Goal: Information Seeking & Learning: Learn about a topic

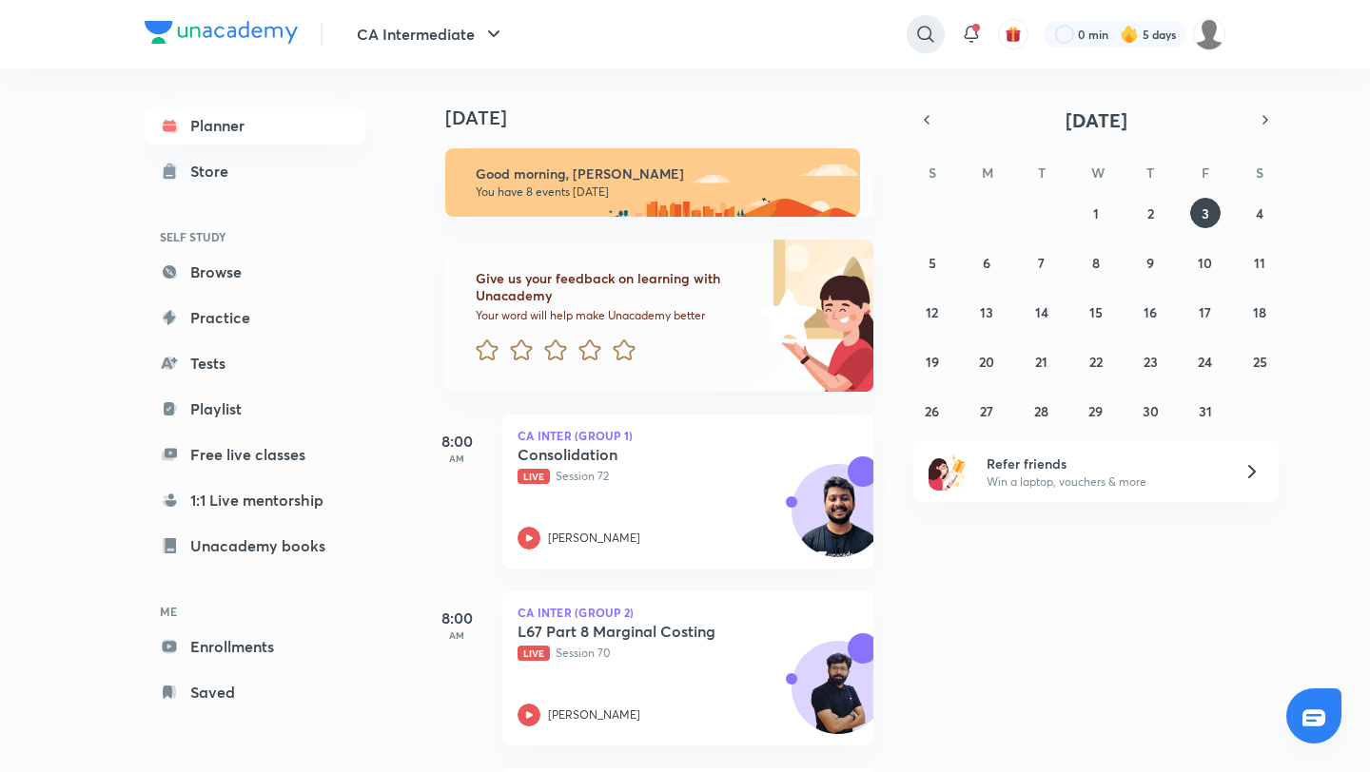
click at [925, 25] on icon at bounding box center [925, 34] width 23 height 23
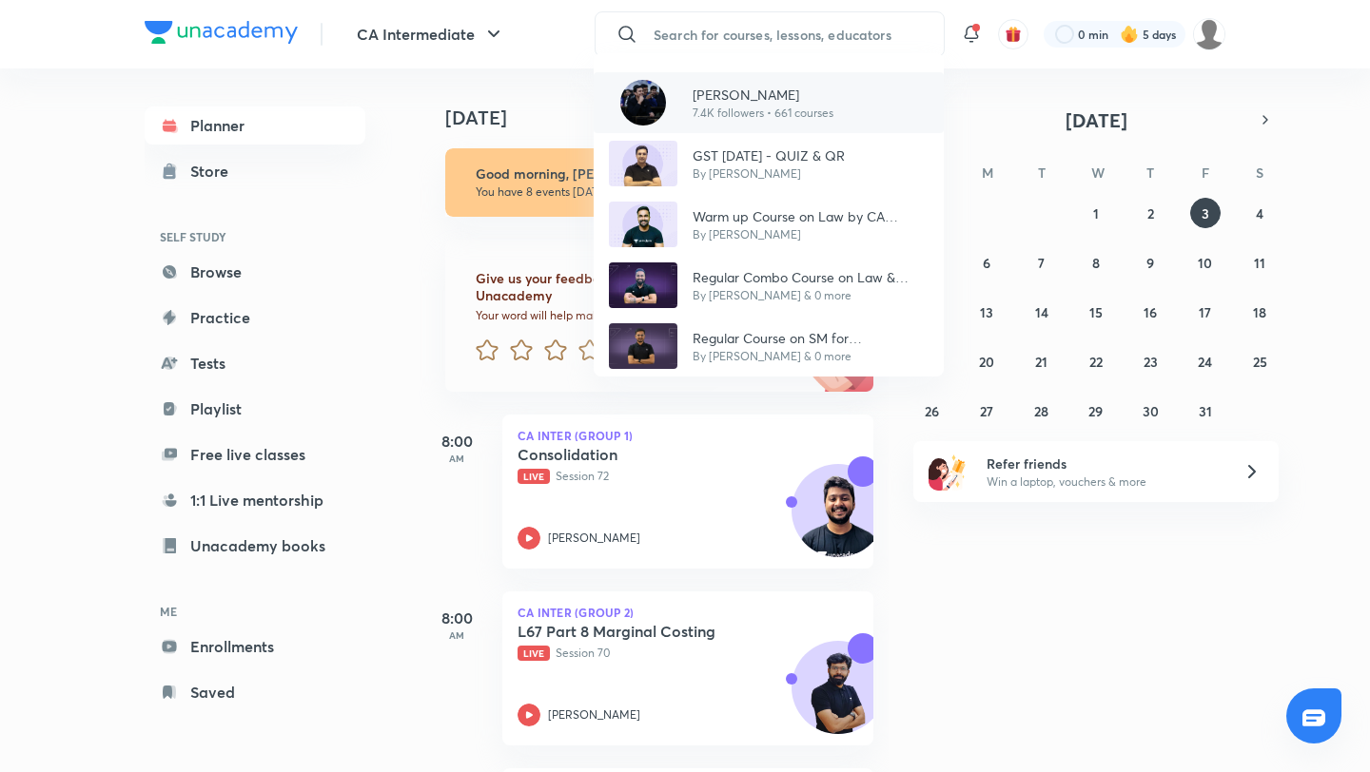
click at [737, 109] on p "7.4K followers • 661 courses" at bounding box center [762, 113] width 141 height 17
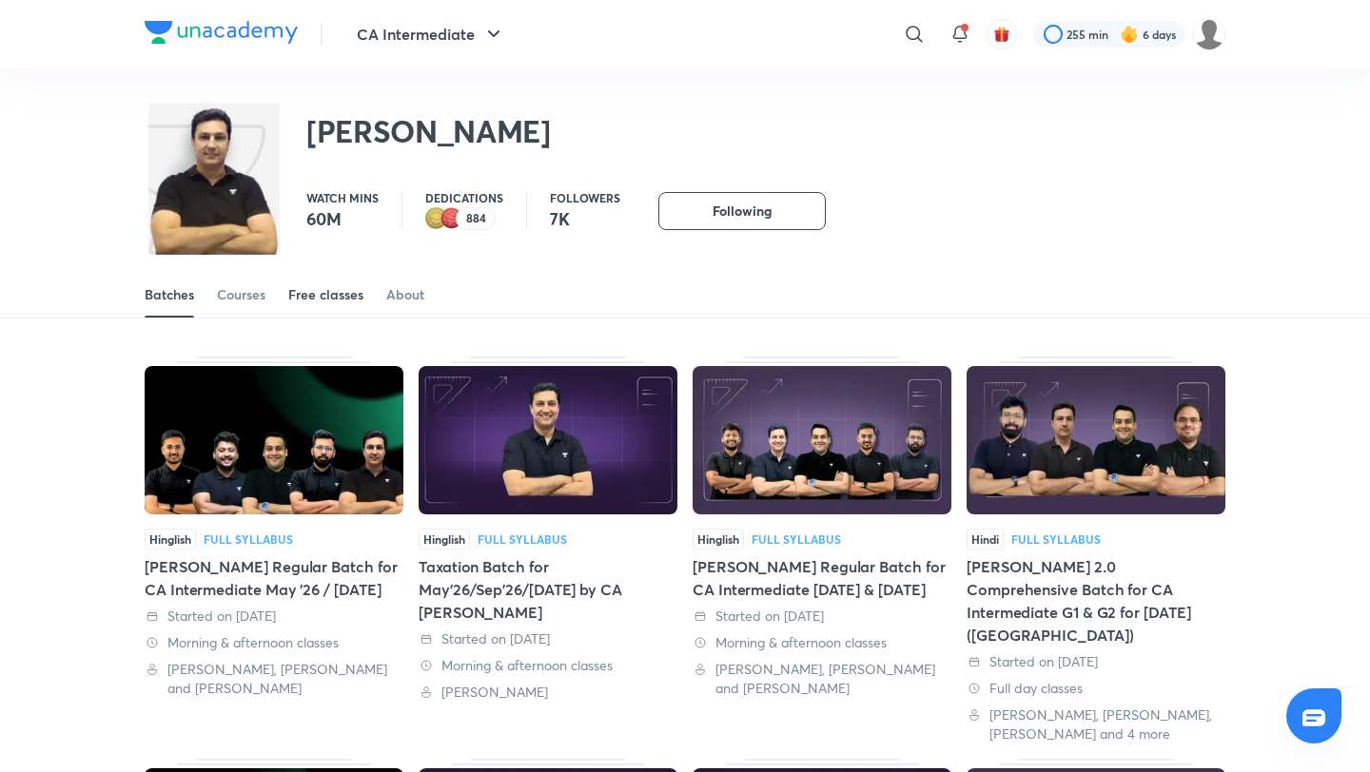
click at [318, 300] on div "Free classes" at bounding box center [325, 294] width 75 height 19
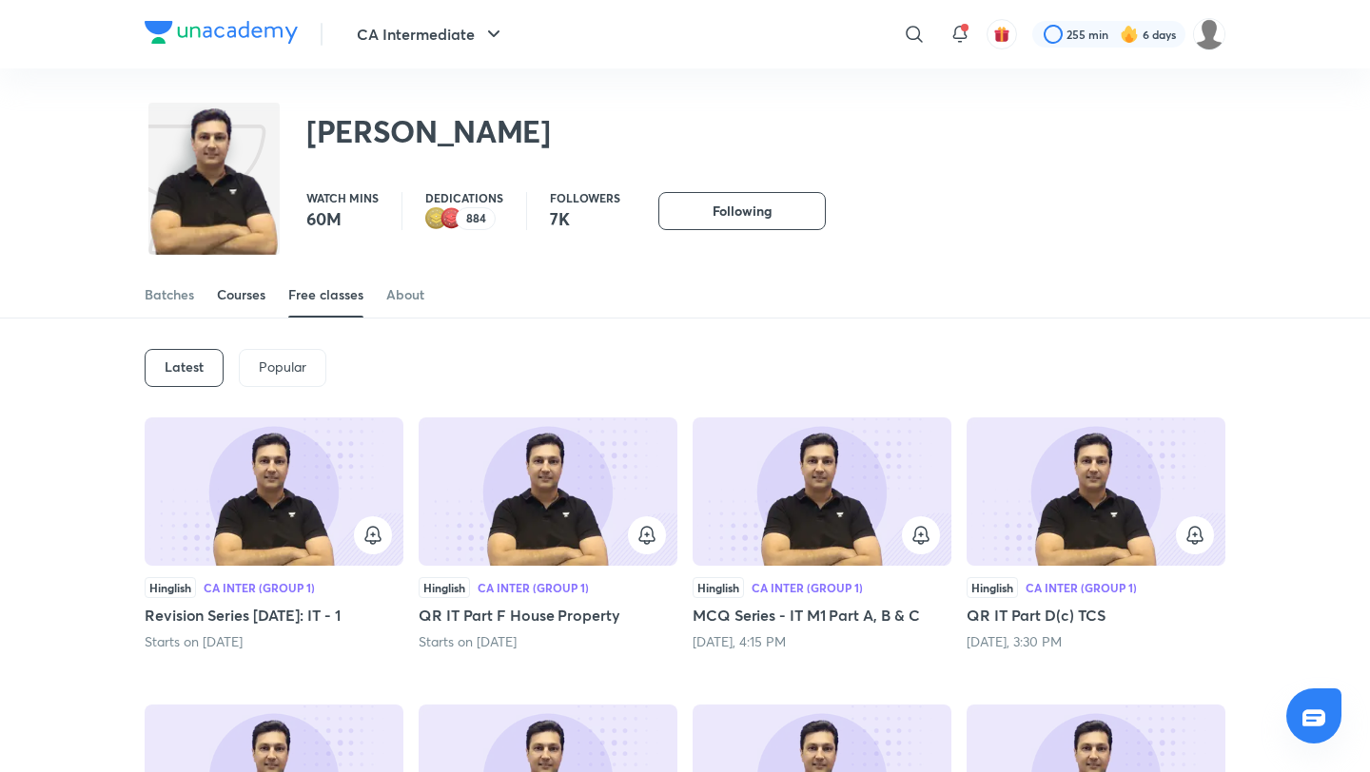
click at [253, 293] on div "Courses" at bounding box center [241, 294] width 49 height 19
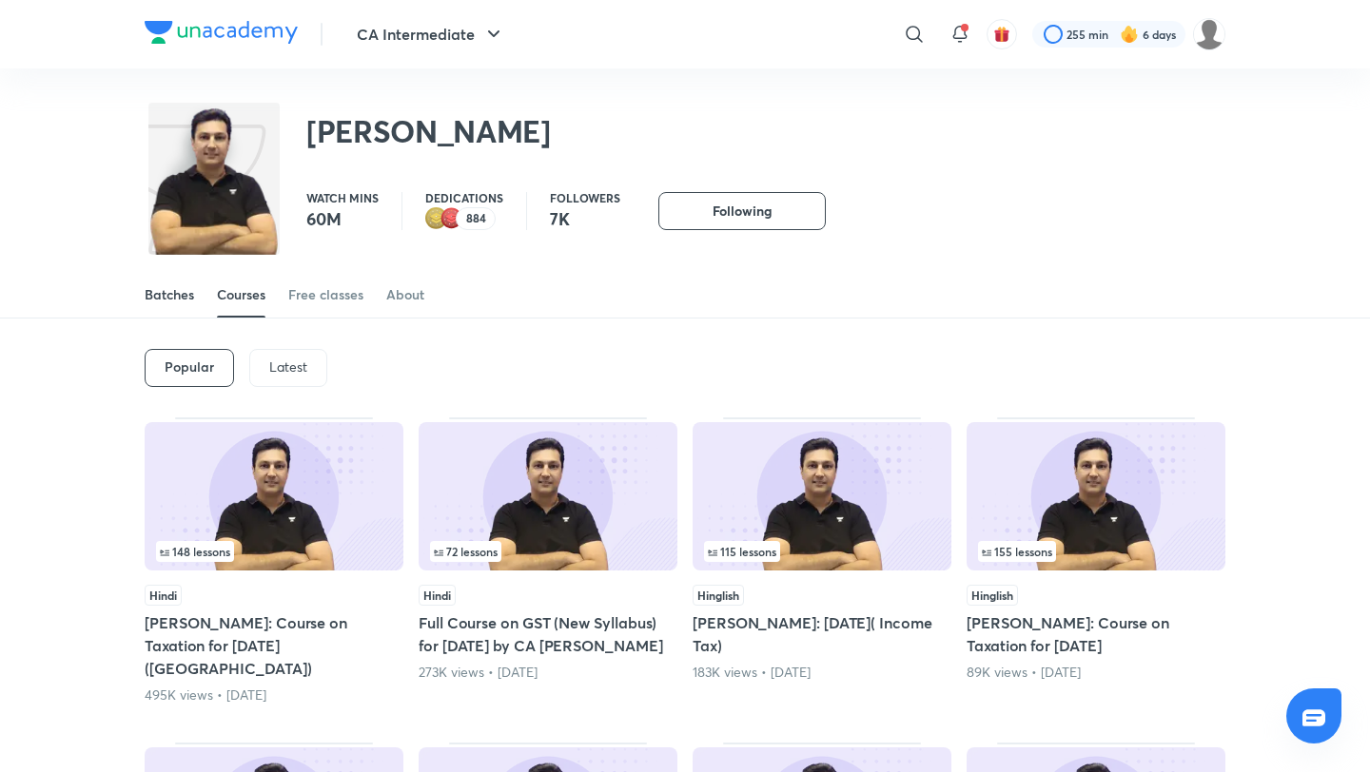
click at [169, 297] on div "Batches" at bounding box center [169, 294] width 49 height 19
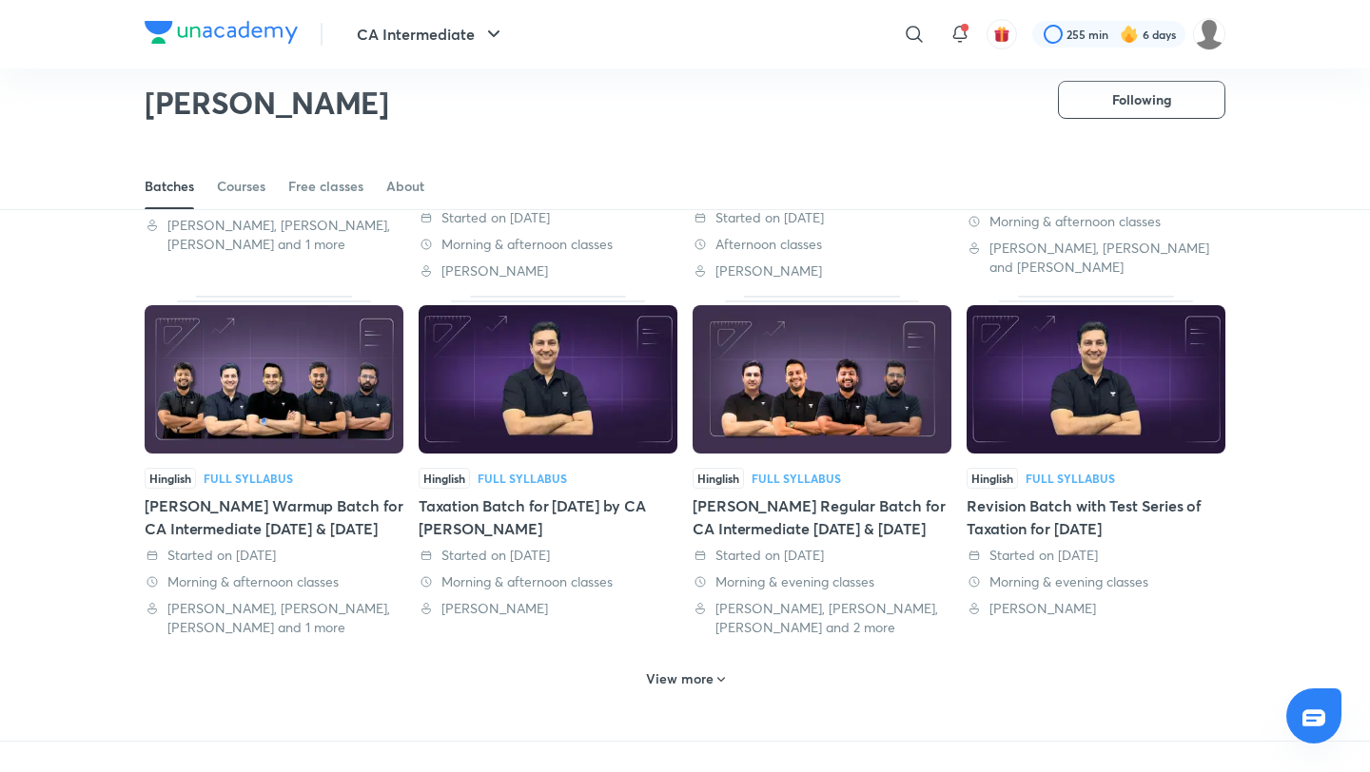
scroll to position [790, 0]
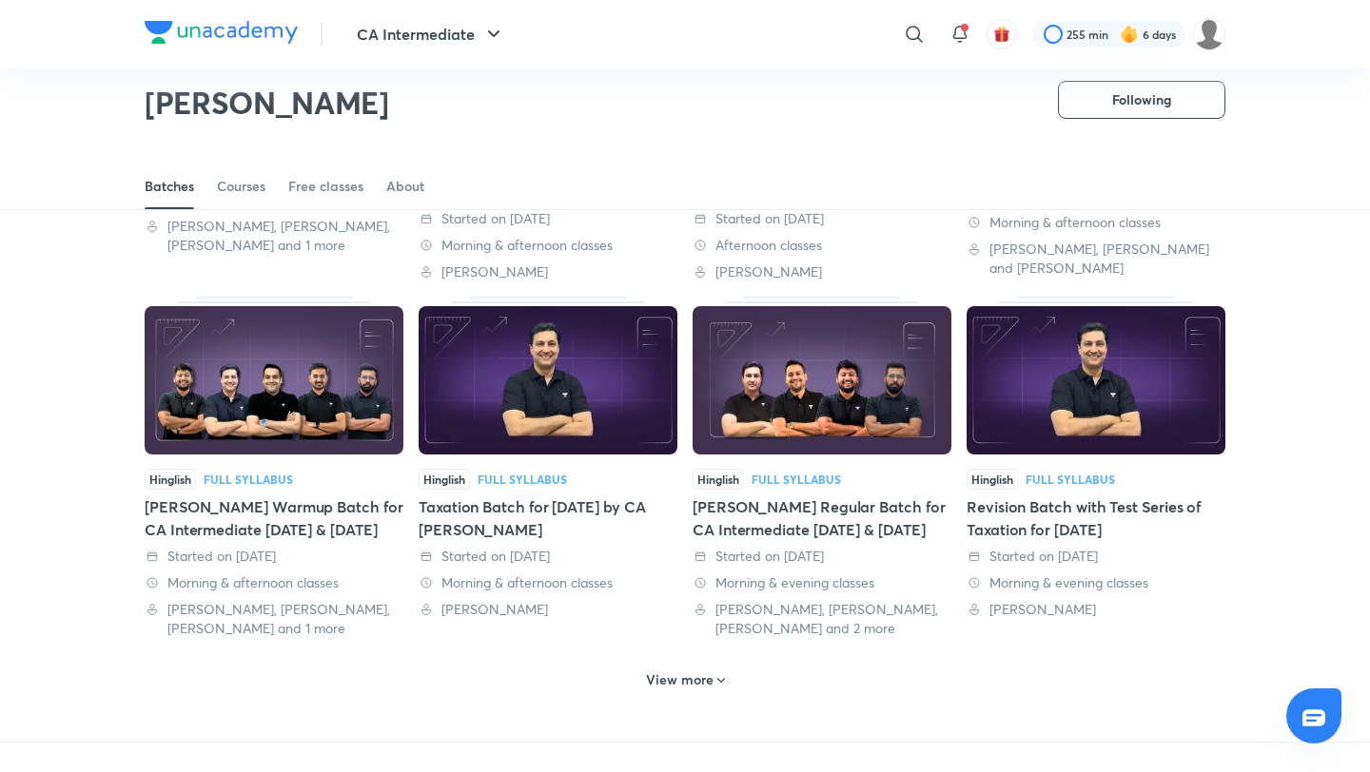
click at [227, 32] on img at bounding box center [221, 32] width 153 height 23
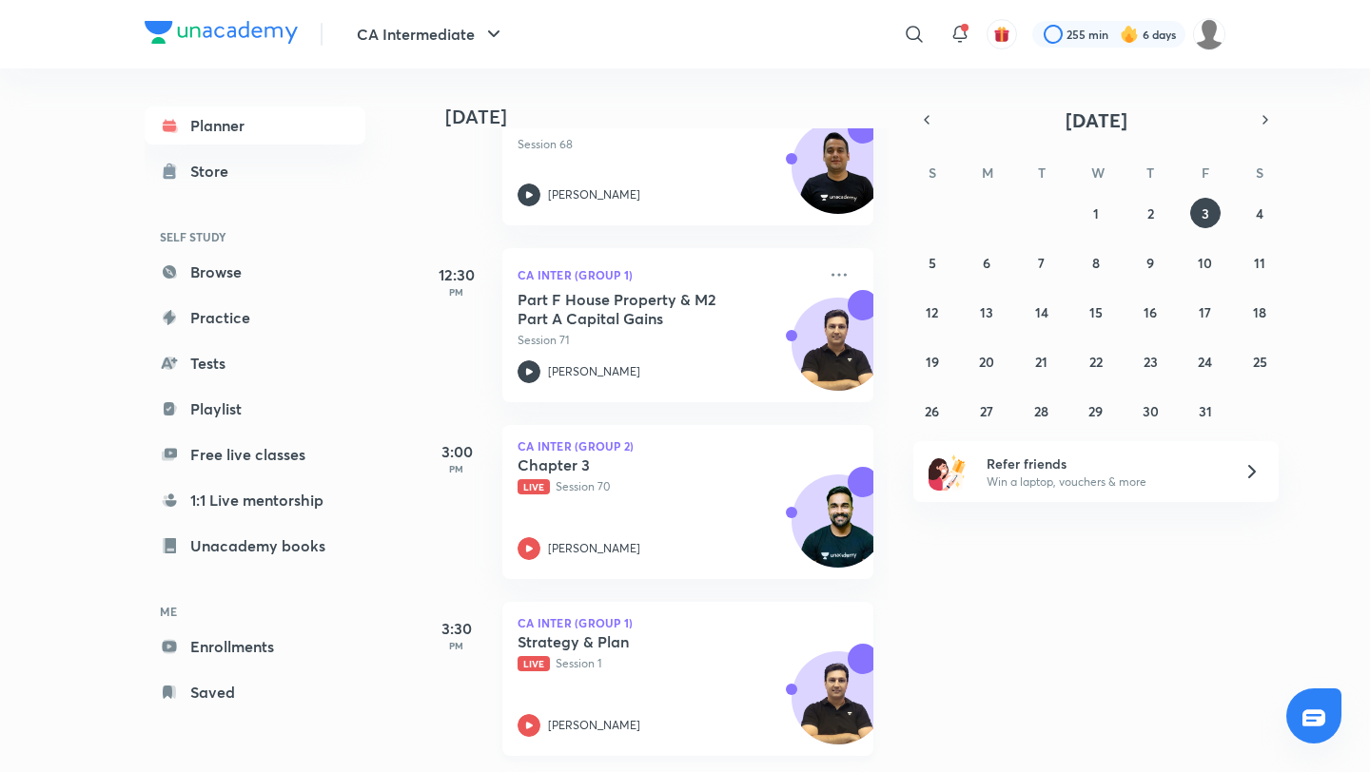
scroll to position [968, 0]
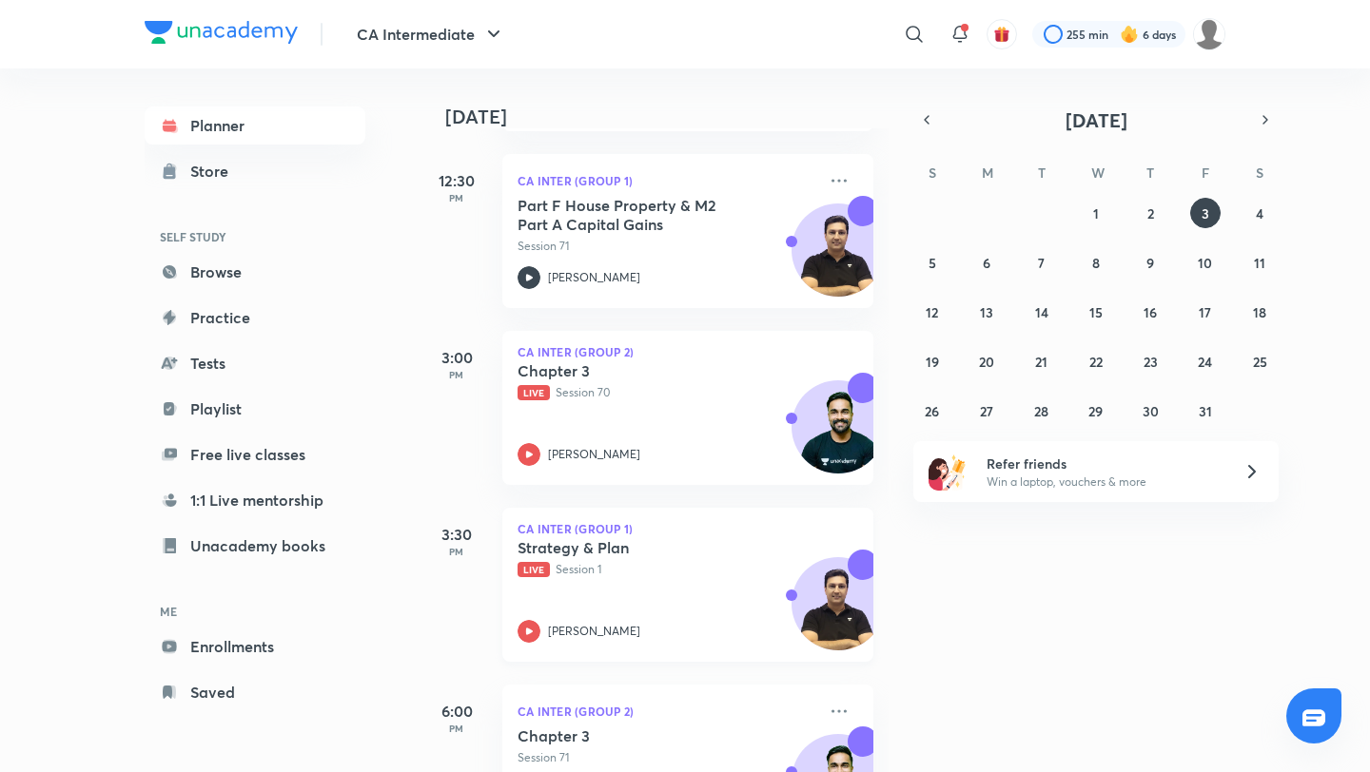
click at [684, 572] on p "Live Session 1" at bounding box center [666, 569] width 299 height 17
